Goal: Find specific page/section: Find specific page/section

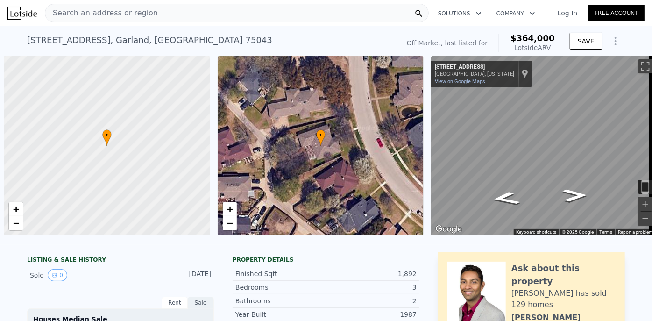
scroll to position [0, 4]
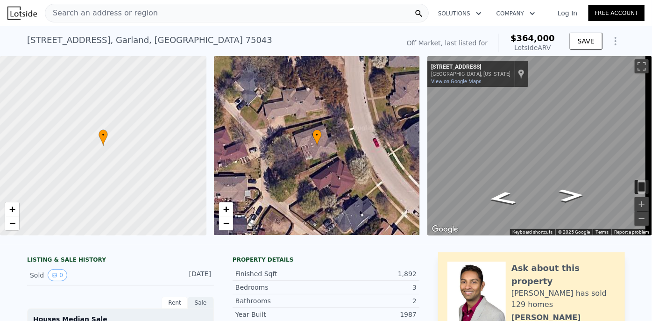
click at [74, 13] on span "Search an address or region" at bounding box center [101, 12] width 112 height 11
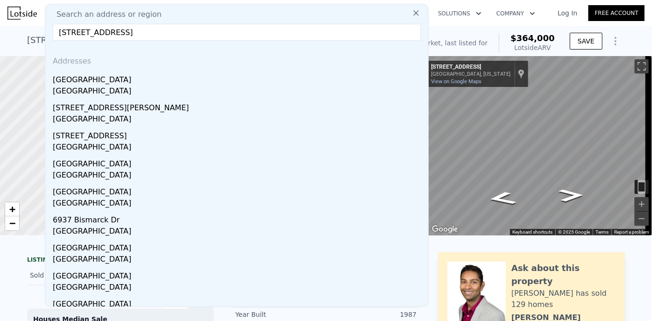
drag, startPoint x: 69, startPoint y: 32, endPoint x: 22, endPoint y: 31, distance: 46.7
click at [213, 33] on input "[STREET_ADDRESS]" at bounding box center [237, 32] width 368 height 17
click at [118, 37] on input "[STREET_ADDRESS]" at bounding box center [237, 32] width 368 height 17
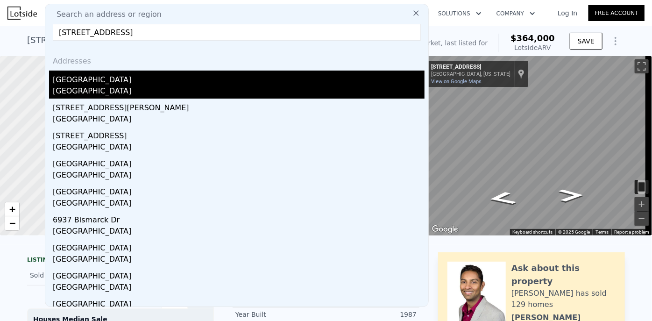
type input "[STREET_ADDRESS]"
click at [187, 78] on div "[GEOGRAPHIC_DATA]" at bounding box center [238, 77] width 371 height 15
